Goal: Information Seeking & Learning: Learn about a topic

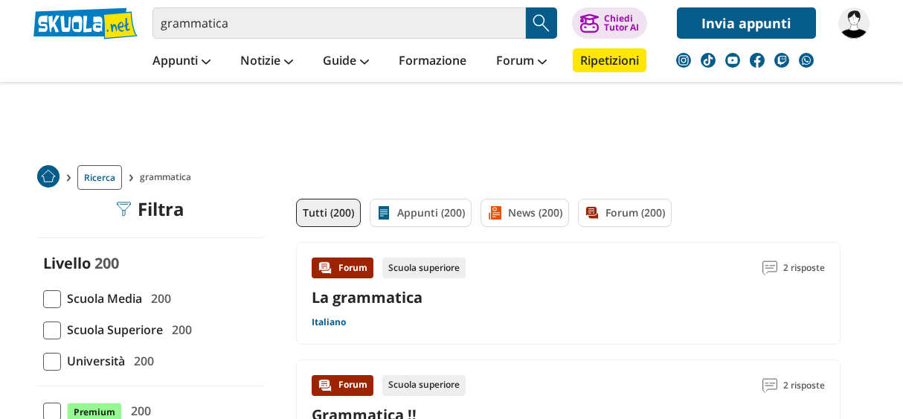
click at [47, 302] on span at bounding box center [52, 299] width 18 height 18
click at [43, 298] on input "Scuola Media 200" at bounding box center [43, 298] width 0 height 0
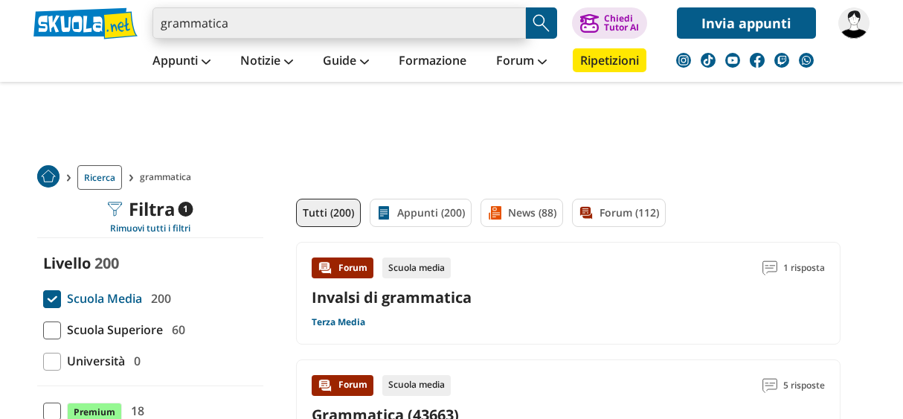
click at [259, 22] on input "grammatica" at bounding box center [338, 22] width 373 height 31
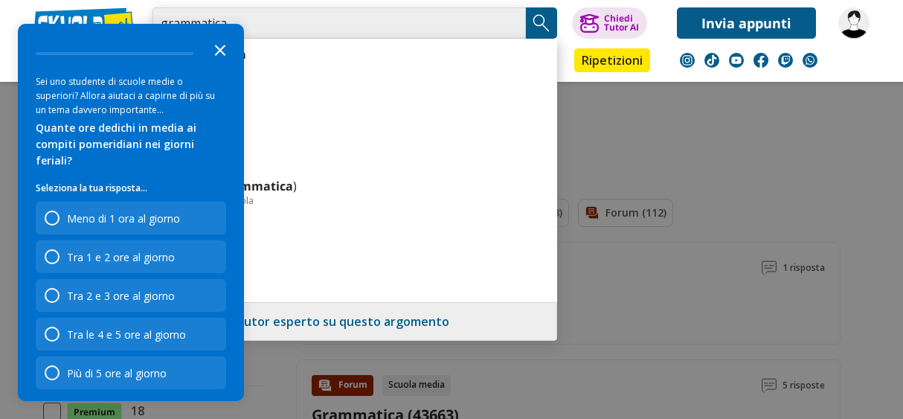
type input "grammatica"
click at [217, 52] on polygon "Close the survey" at bounding box center [220, 50] width 11 height 11
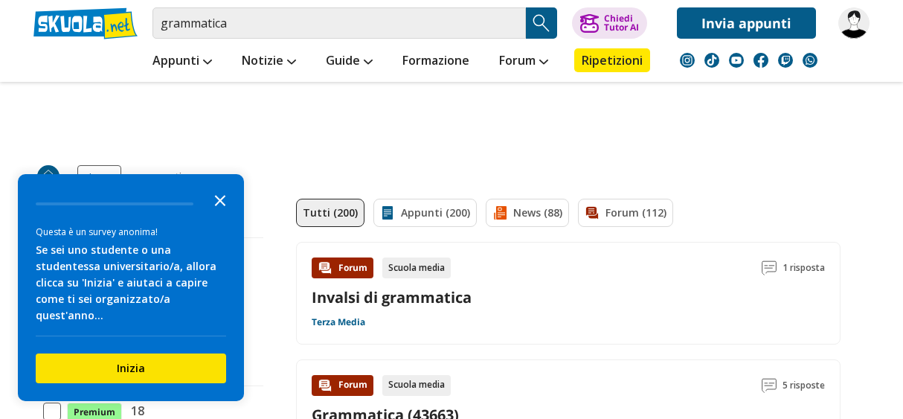
click at [219, 206] on polygon "Close the survey" at bounding box center [220, 200] width 11 height 11
